Goal: Transaction & Acquisition: Purchase product/service

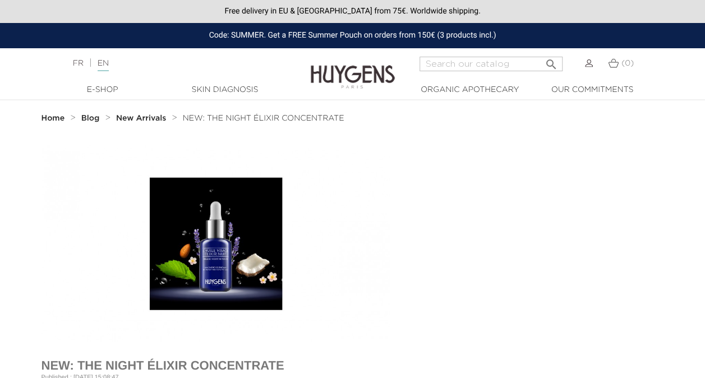
click at [674, 85] on div "  E-Shop    " at bounding box center [352, 90] width 688 height 12
click at [454, 63] on input "Search" at bounding box center [491, 64] width 143 height 15
type input "FACE SRUB"
click at [541, 53] on button " Search" at bounding box center [551, 60] width 20 height 15
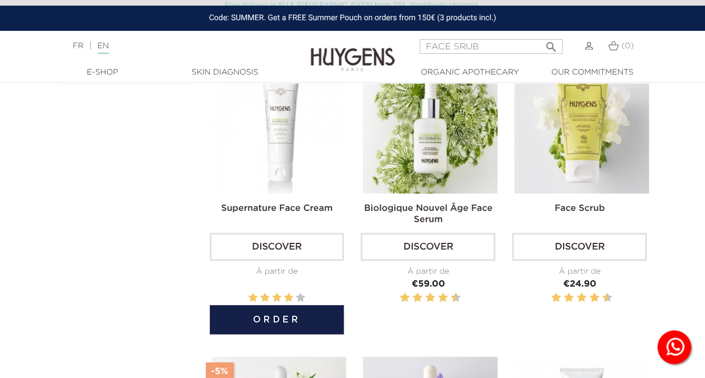
scroll to position [112, 0]
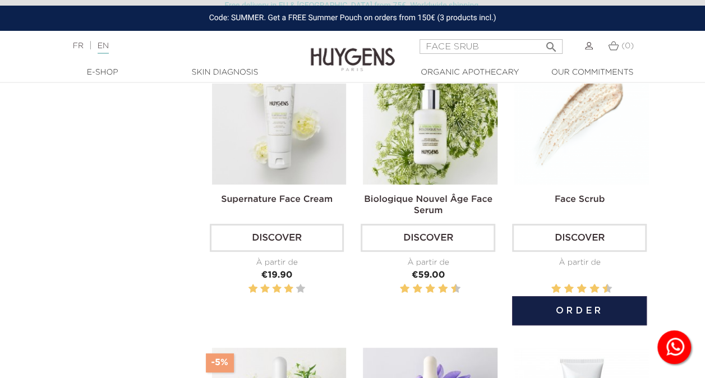
click at [571, 150] on img at bounding box center [581, 117] width 135 height 135
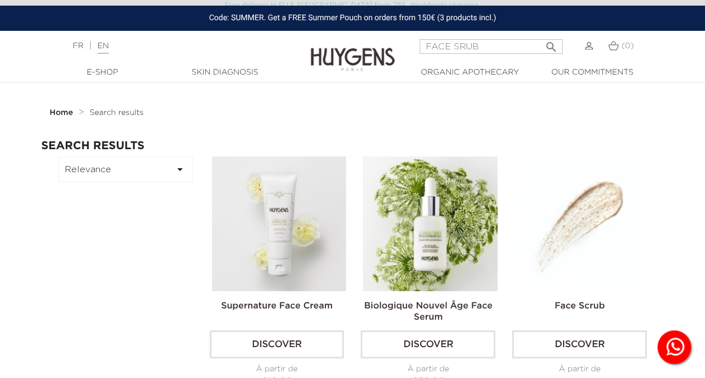
scroll to position [0, 0]
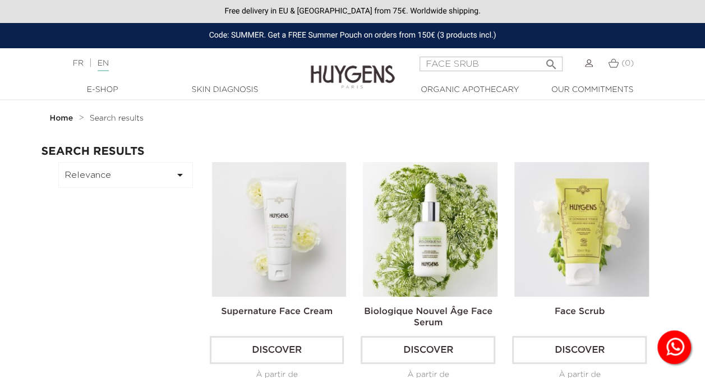
drag, startPoint x: 498, startPoint y: 65, endPoint x: 369, endPoint y: 64, distance: 129.6
click at [369, 64] on header "Free delivery in EU & UK from 75€. Worldwide shipping. Code: SUMMER. Get a FREE…" at bounding box center [352, 50] width 705 height 100
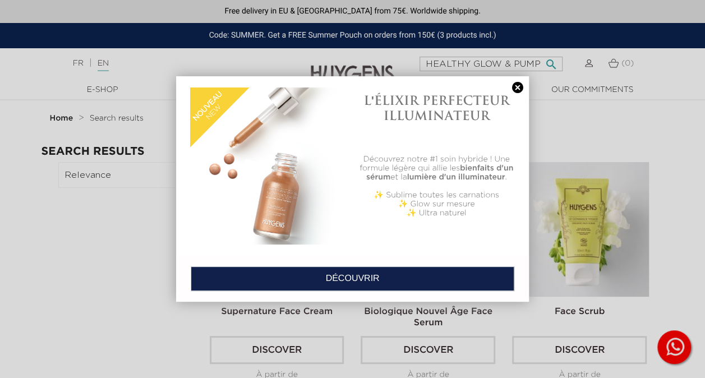
type input "HEALTHY GLOW & PUMP"
click at [516, 89] on link at bounding box center [518, 88] width 16 height 12
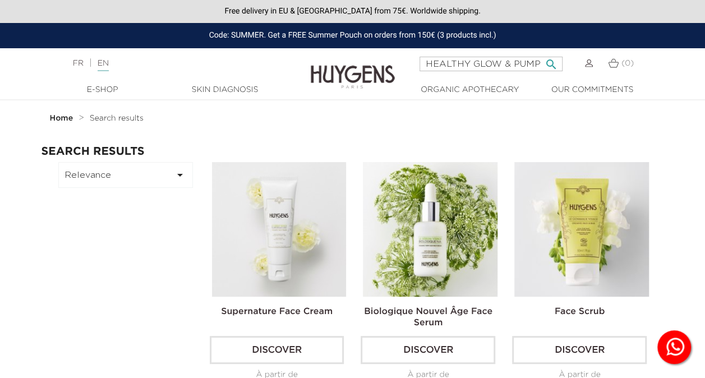
click at [517, 61] on input "HEALTHY GLOW & PUMP" at bounding box center [491, 64] width 143 height 15
click at [550, 62] on icon "" at bounding box center [551, 60] width 13 height 13
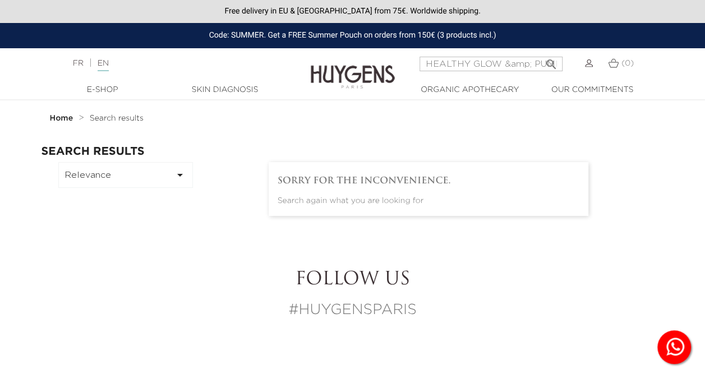
click at [671, 80] on div "Language: FR | EN Français English HEALTHY GLOW &amp; PUMP  Search (0) " at bounding box center [352, 70] width 705 height 27
click at [512, 61] on input "HEALTHY GLOW &amp; PUMP" at bounding box center [491, 64] width 143 height 15
drag, startPoint x: 515, startPoint y: 63, endPoint x: 563, endPoint y: 70, distance: 48.7
click at [563, 70] on div "HEALTHY GLOW &amp; PUMP  Search (0)" at bounding box center [528, 70] width 235 height 27
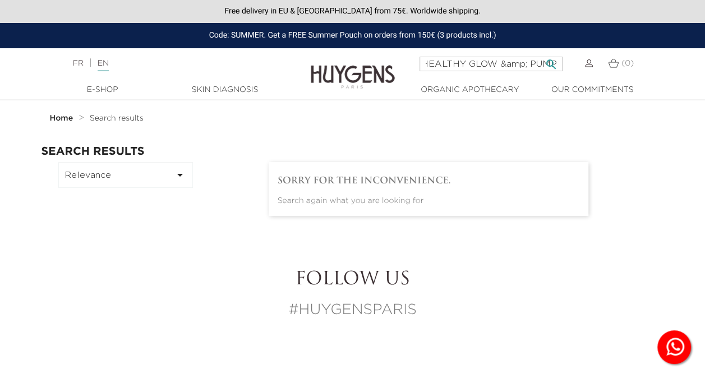
click at [514, 62] on input "HEALTHY GLOW &amp; PUMP" at bounding box center [491, 64] width 143 height 15
drag, startPoint x: 529, startPoint y: 64, endPoint x: 506, endPoint y: 62, distance: 23.1
click at [506, 62] on input "HEALTHY GLOW &amp; PUMP" at bounding box center [491, 64] width 143 height 15
drag, startPoint x: 505, startPoint y: 63, endPoint x: 555, endPoint y: 65, distance: 49.4
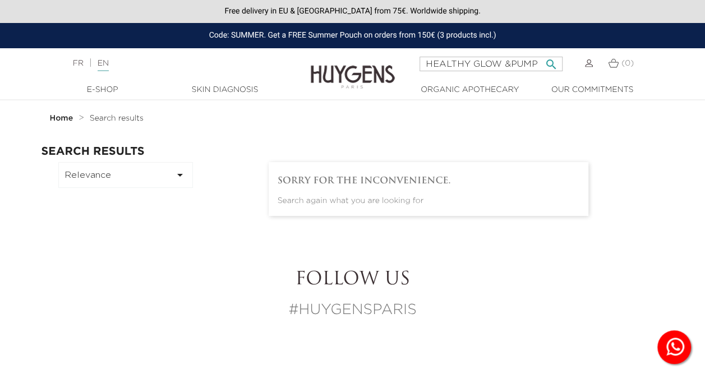
click at [554, 65] on form "HEALTHY GLOW &PUMP  Search" at bounding box center [491, 64] width 143 height 15
type input "HEALTHY GLOW"
click at [549, 62] on icon "" at bounding box center [551, 60] width 13 height 13
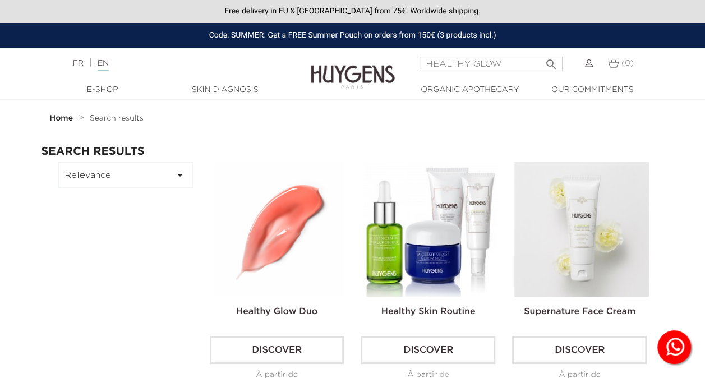
click at [256, 219] on img at bounding box center [279, 229] width 135 height 135
